Goal: Complete application form: Complete application form

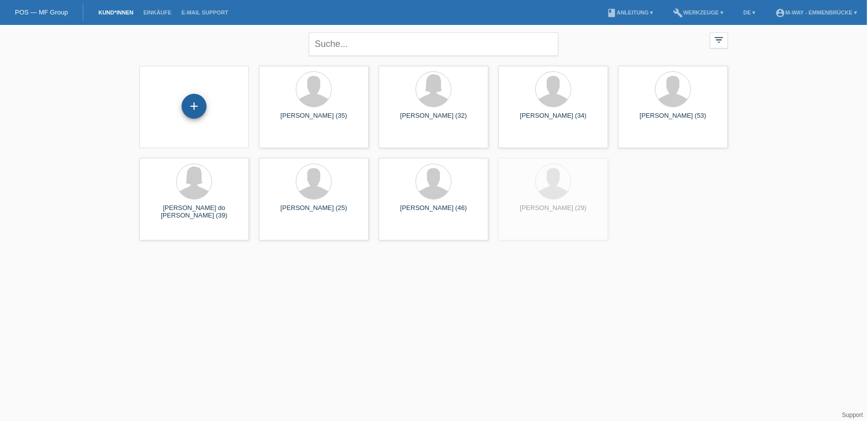
click at [192, 111] on div "+" at bounding box center [194, 106] width 25 height 25
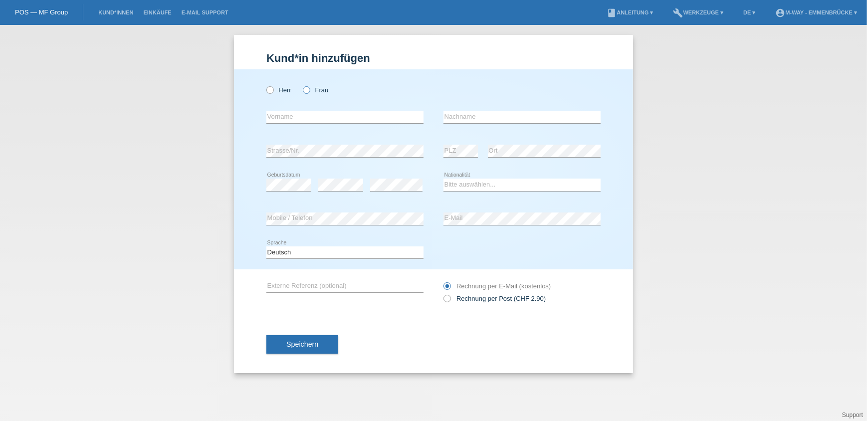
click at [315, 88] on label "Frau" at bounding box center [315, 89] width 25 height 7
click at [309, 88] on input "Frau" at bounding box center [306, 89] width 6 height 6
radio input "true"
click at [324, 119] on input "text" at bounding box center [345, 117] width 157 height 12
type input "Sandra"
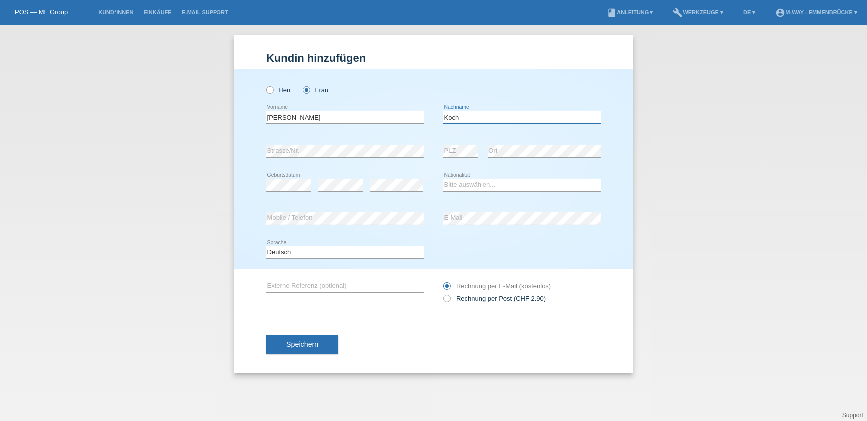
type input "Koch"
click at [479, 186] on select "Bitte auswählen... Schweiz Deutschland Liechtenstein Österreich ------------ Af…" at bounding box center [522, 185] width 157 height 12
select select "CH"
click at [444, 179] on select "Bitte auswählen... Schweiz Deutschland Liechtenstein Österreich ------------ Af…" at bounding box center [522, 185] width 157 height 12
click at [319, 344] on button "Speichern" at bounding box center [303, 344] width 72 height 19
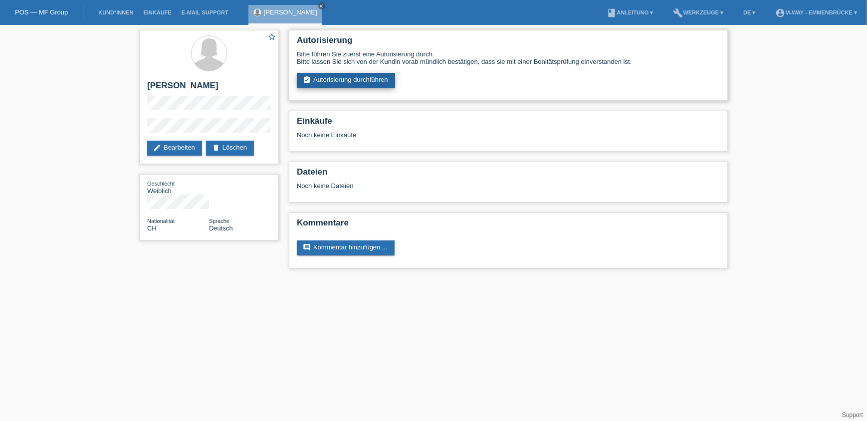
click at [361, 82] on link "assignment_turned_in Autorisierung durchführen" at bounding box center [346, 80] width 98 height 15
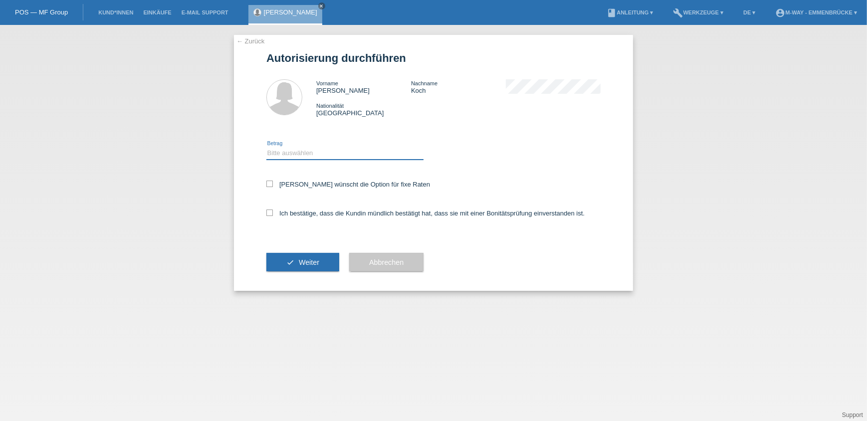
drag, startPoint x: 357, startPoint y: 152, endPoint x: 355, endPoint y: 159, distance: 6.7
click at [357, 152] on select "Bitte auswählen CHF 1.00 - CHF 499.00 CHF 500.00 - CHF 1'999.00 CHF 2'000.00 - …" at bounding box center [345, 153] width 157 height 12
select select "3"
click at [267, 147] on select "Bitte auswählen CHF 1.00 - CHF 499.00 CHF 500.00 - CHF 1'999.00 CHF 2'000.00 - …" at bounding box center [345, 153] width 157 height 12
click at [323, 185] on label "Kundin wünscht die Option für fixe Raten" at bounding box center [349, 184] width 164 height 7
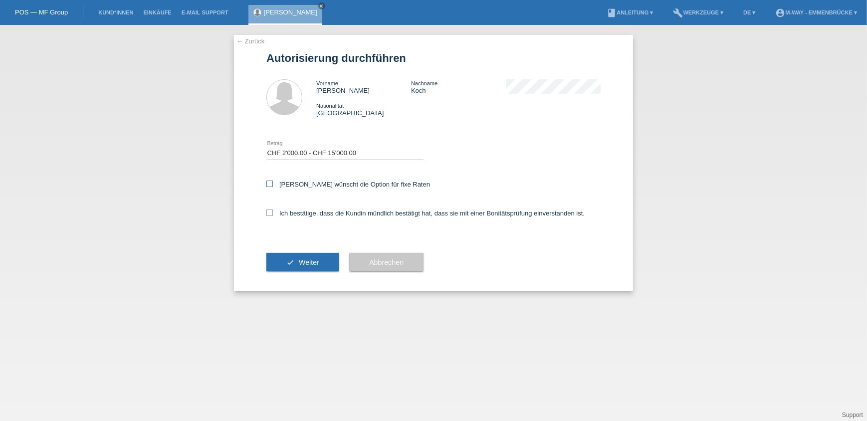
click at [273, 185] on input "Kundin wünscht die Option für fixe Raten" at bounding box center [270, 184] width 6 height 6
checkbox input "true"
click at [322, 216] on label "Ich bestätige, dass die Kundin mündlich bestätigt hat, dass sie mit einer Bonit…" at bounding box center [426, 213] width 318 height 7
click at [273, 216] on input "Ich bestätige, dass die Kundin mündlich bestätigt hat, dass sie mit einer Bonit…" at bounding box center [270, 213] width 6 height 6
checkbox input "true"
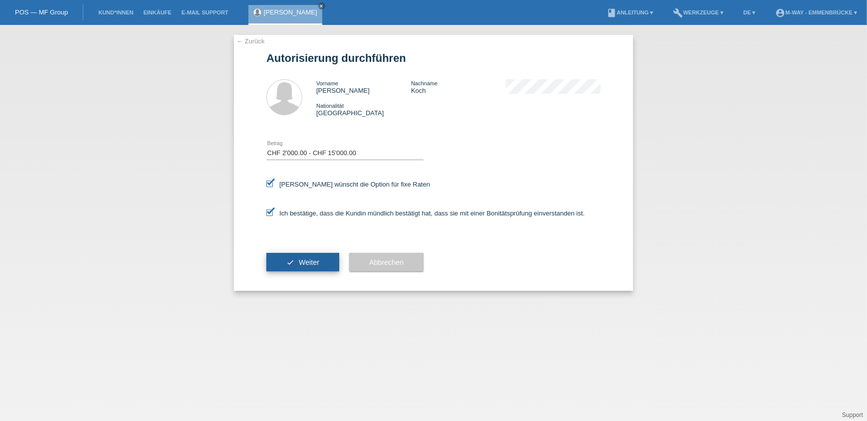
click at [299, 262] on span "Weiter" at bounding box center [309, 263] width 20 height 8
